Goal: Find specific page/section: Find specific page/section

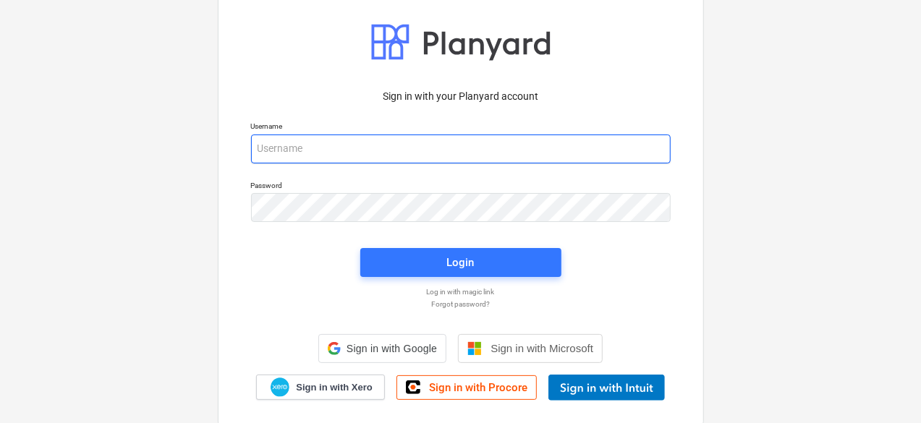
click at [393, 145] on input "email" at bounding box center [460, 149] width 419 height 29
type input "[PERSON_NAME][EMAIL_ADDRESS][DOMAIN_NAME]"
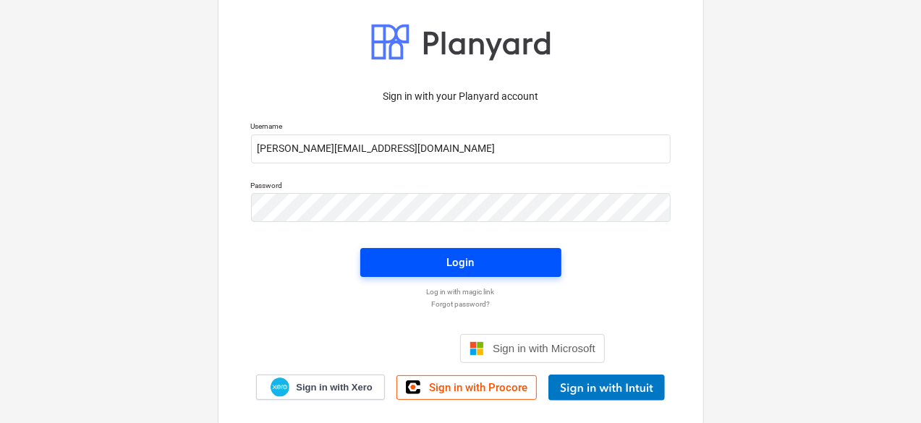
click at [393, 263] on span "Login" at bounding box center [460, 262] width 166 height 19
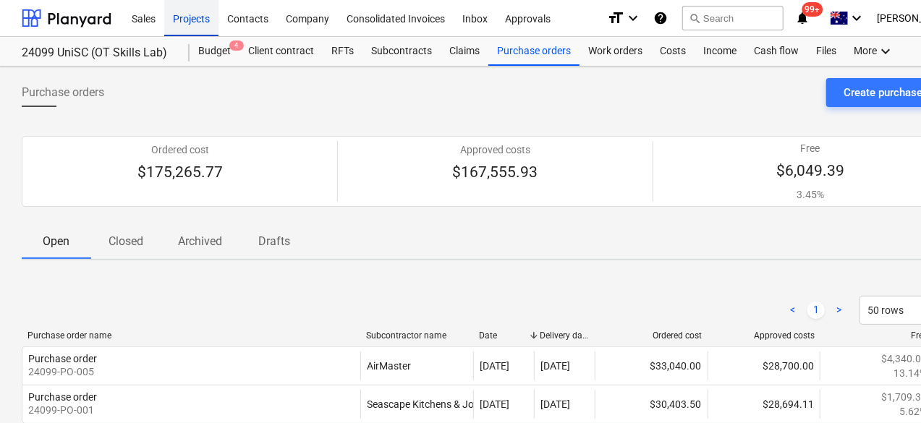
click at [189, 20] on div "Projects" at bounding box center [191, 17] width 54 height 37
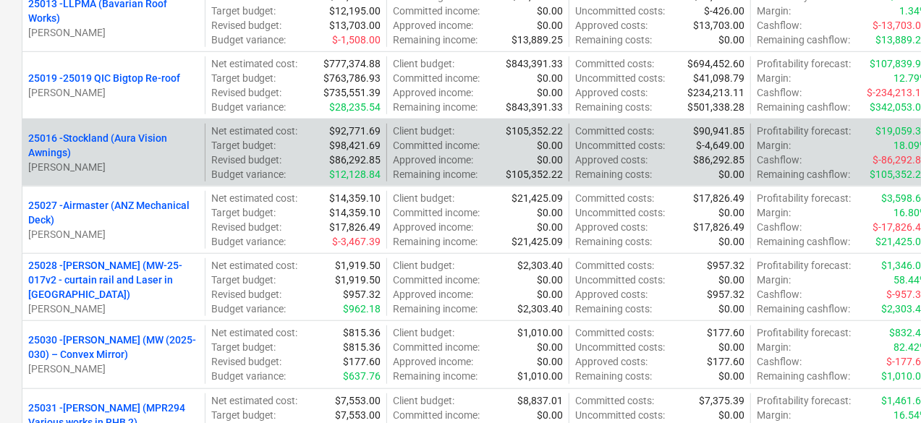
scroll to position [506, 0]
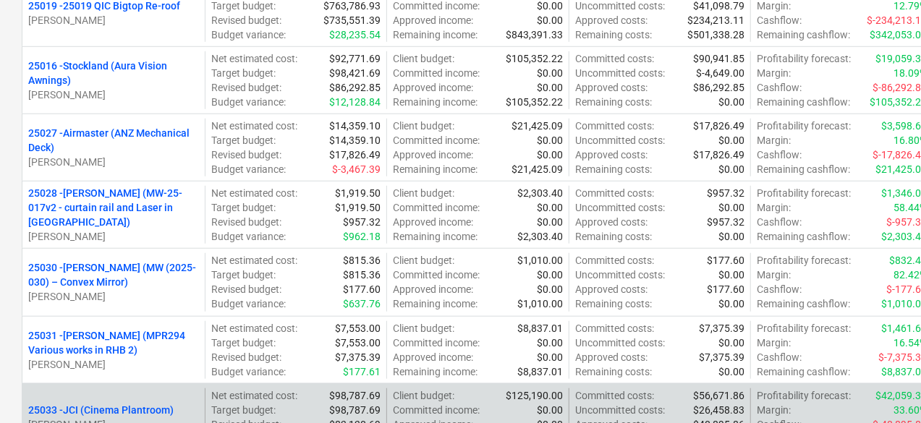
click at [103, 407] on p "25033 - JCI (Cinema Plantroom)" at bounding box center [100, 410] width 145 height 14
